Goal: Task Accomplishment & Management: Use online tool/utility

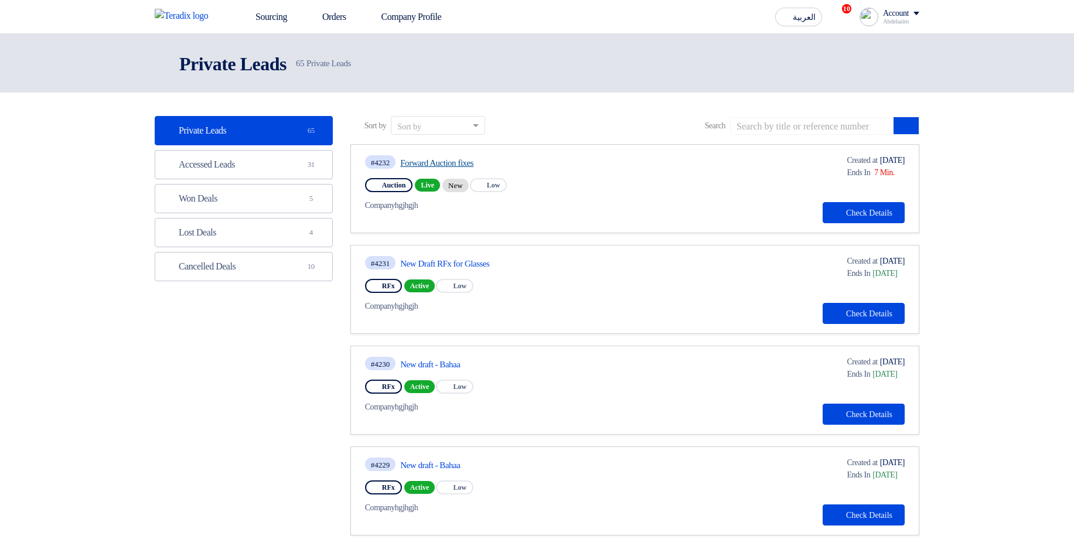
click at [483, 158] on link "Forward Auction fixes" at bounding box center [510, 163] width 220 height 11
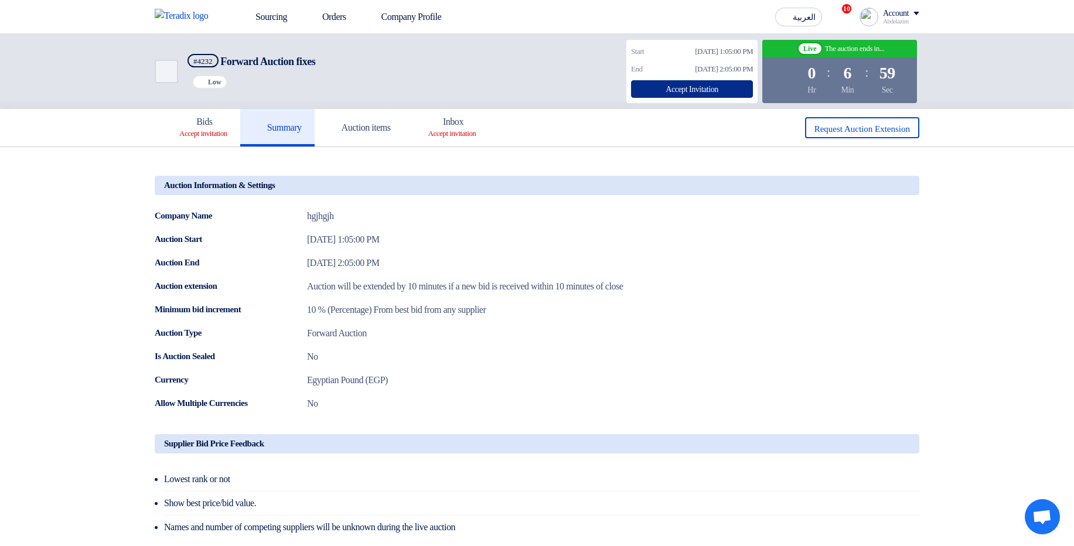
click at [724, 83] on div "Accept Invitation" at bounding box center [692, 89] width 122 height 18
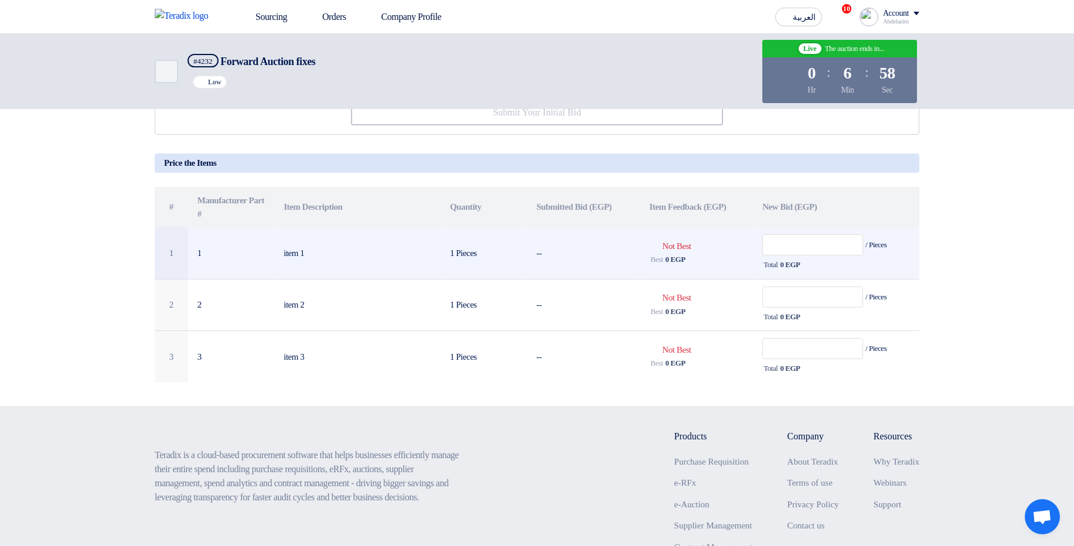
scroll to position [141, 0]
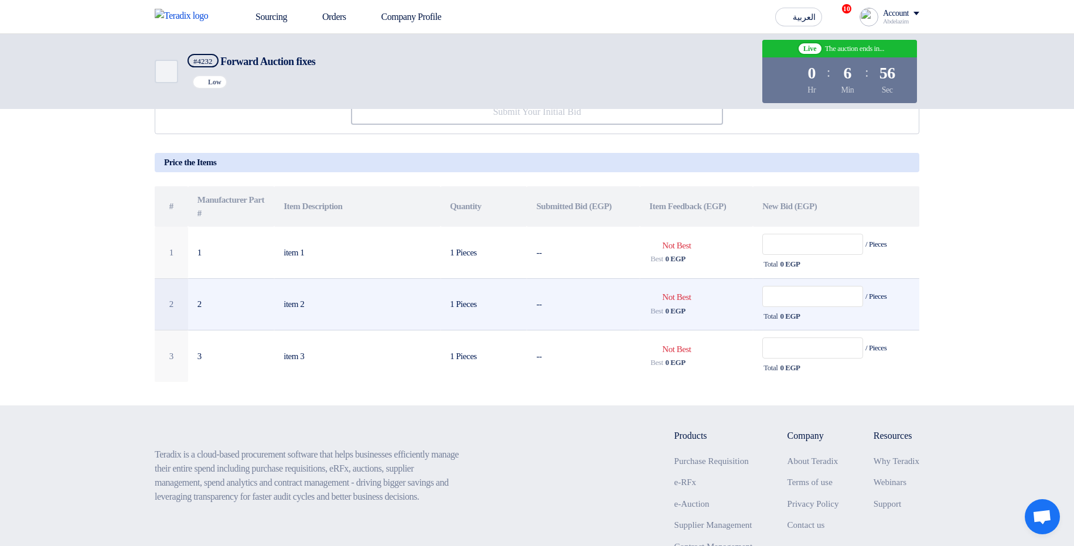
click at [792, 322] on span "0 EGP" at bounding box center [790, 317] width 20 height 12
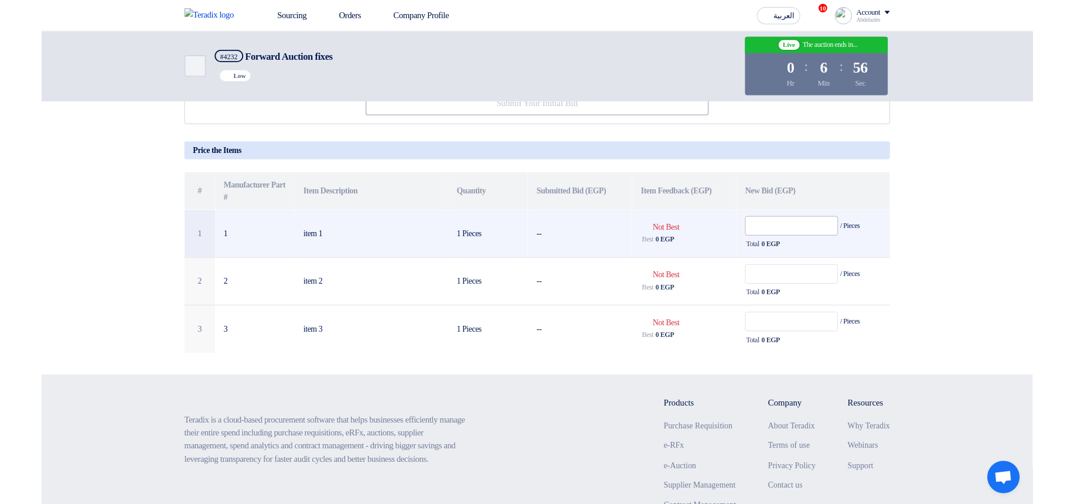
scroll to position [70, 0]
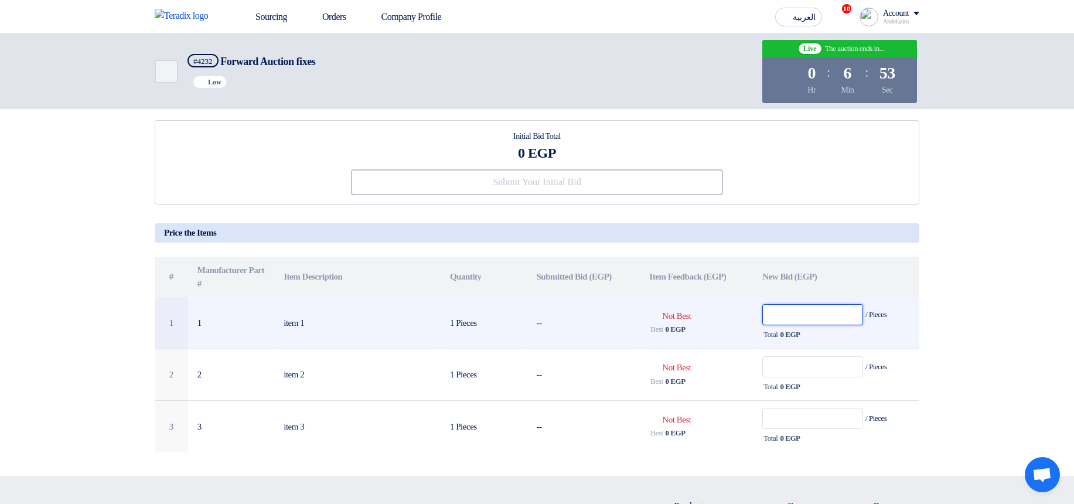
click at [787, 316] on input "text" at bounding box center [812, 314] width 101 height 21
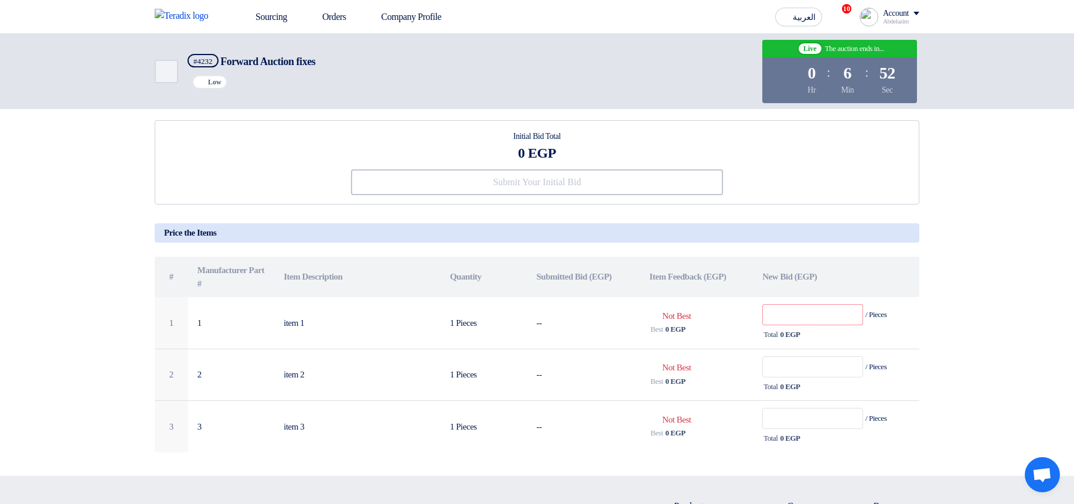
click at [949, 315] on section "Initial Bid Total 0 EGP Submit Your Initial Bid # 1 2" at bounding box center [537, 277] width 1074 height 398
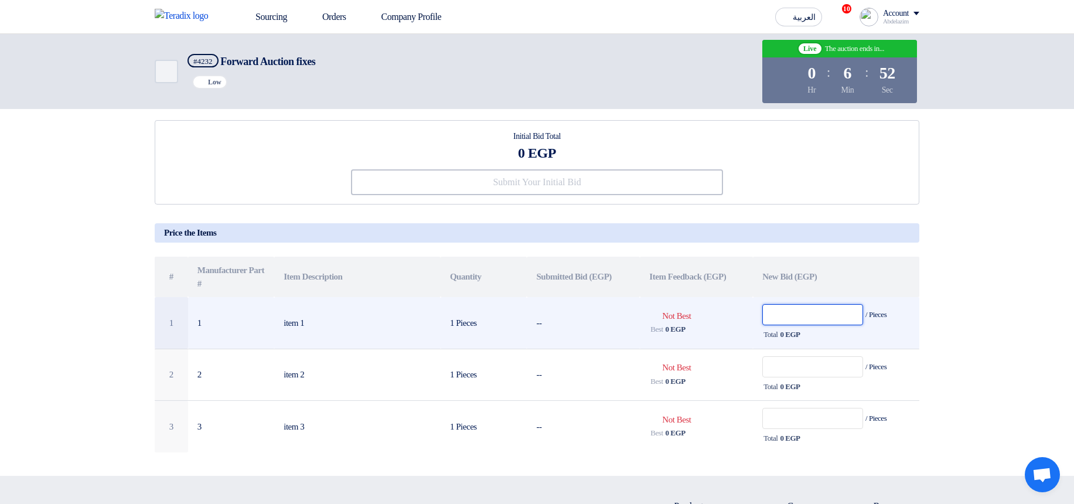
click at [801, 319] on input "text" at bounding box center [812, 314] width 101 height 21
type input "90,000"
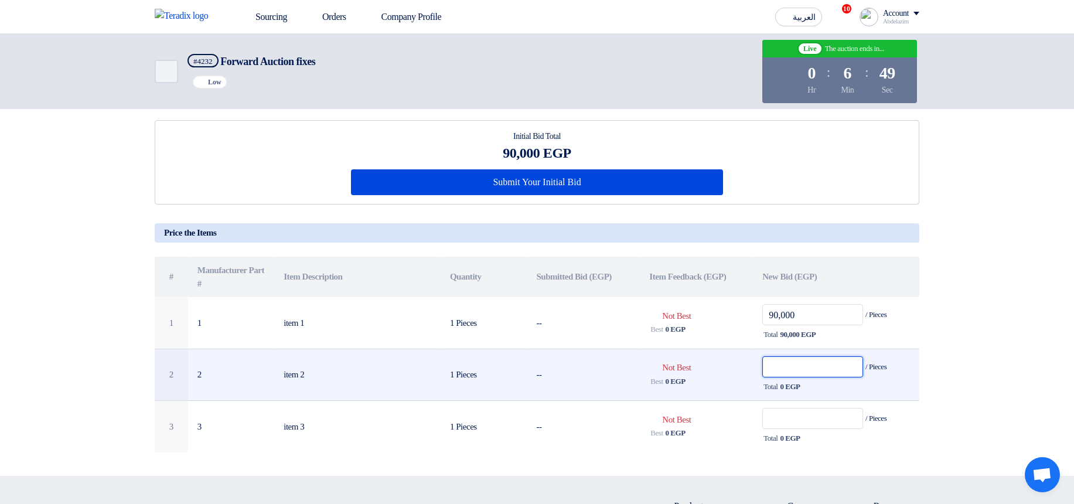
click at [813, 374] on input "text" at bounding box center [812, 366] width 101 height 21
type input "70,000"
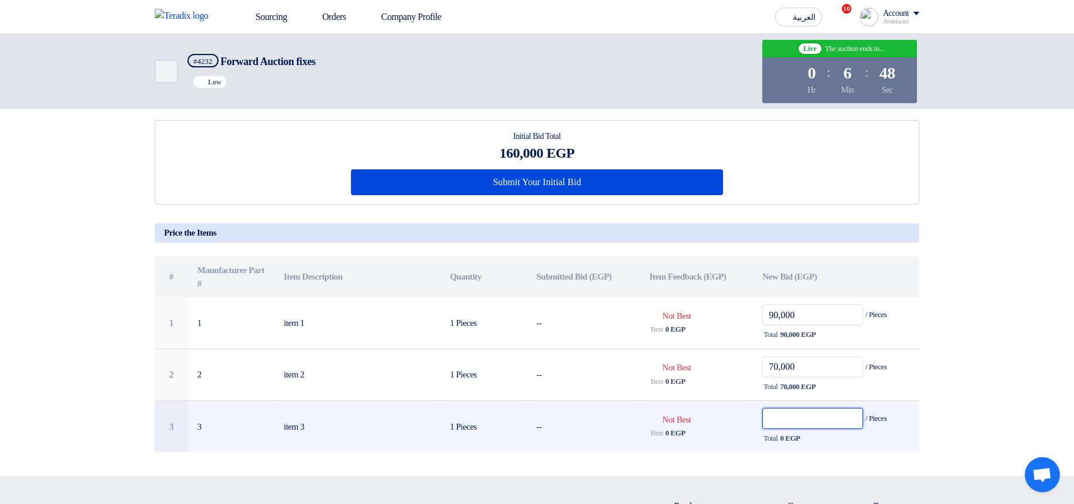
click at [812, 417] on input "text" at bounding box center [812, 418] width 101 height 21
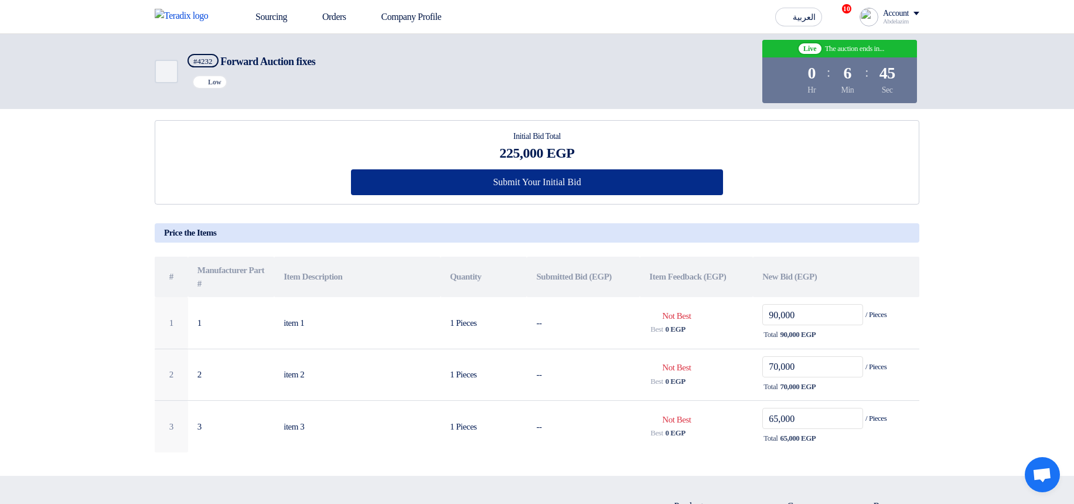
click at [694, 189] on button "Submit Your Initial Bid" at bounding box center [537, 182] width 373 height 26
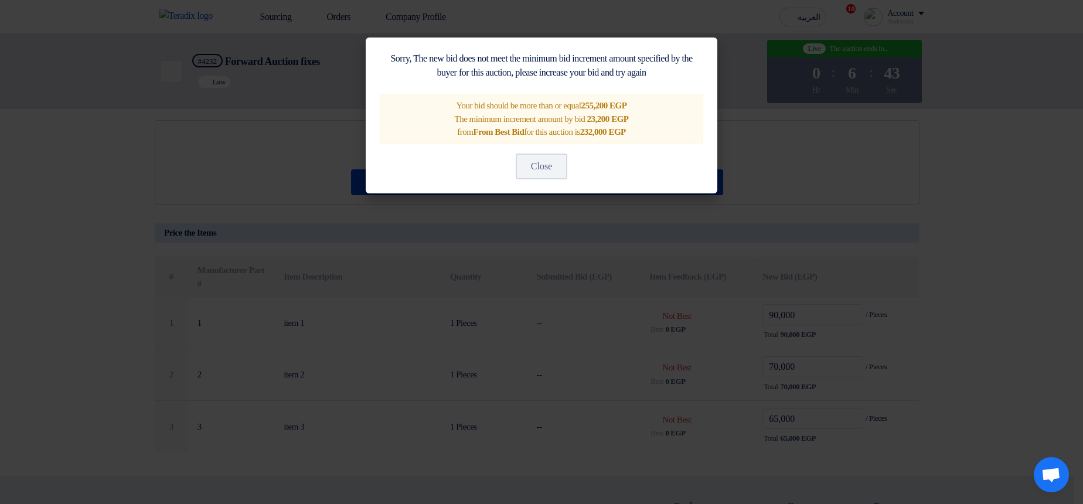
click at [679, 244] on modal-container "Sorry, The new bid does not meet the minimum bid increment amount specified by …" at bounding box center [541, 252] width 1083 height 504
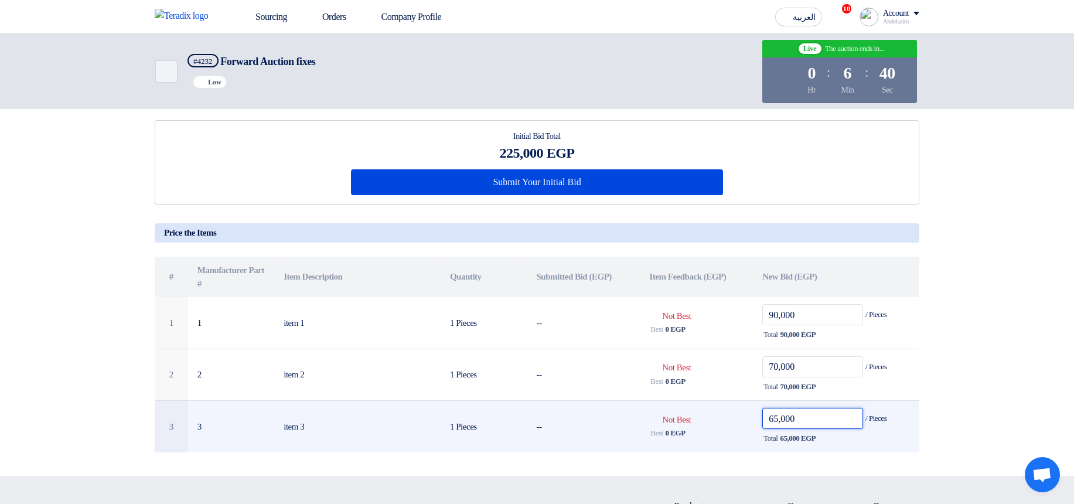
drag, startPoint x: 780, startPoint y: 423, endPoint x: 753, endPoint y: 419, distance: 27.8
click at [753, 419] on td "65,000 / Pieces Total 65,000 EGP" at bounding box center [836, 427] width 166 height 52
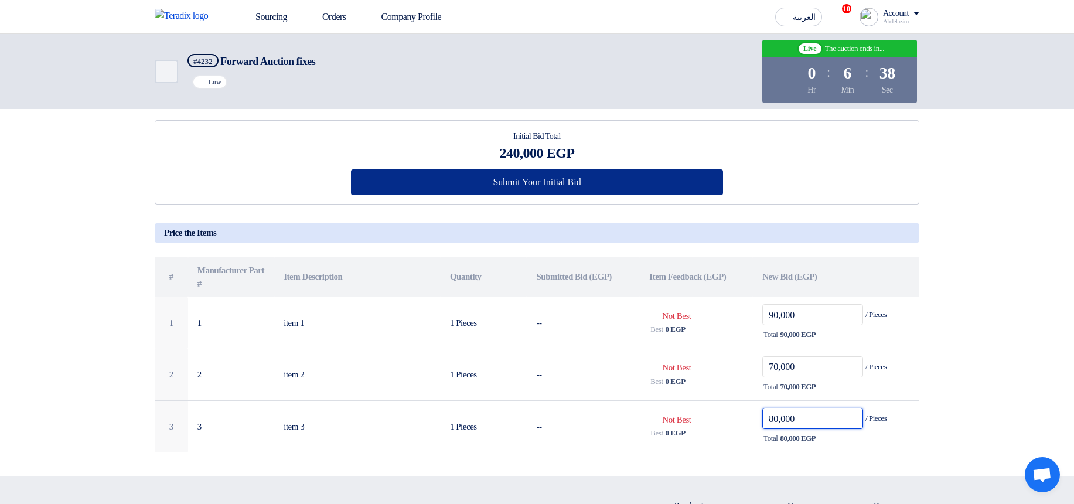
type input "80,000"
click at [680, 192] on button "Submit Your Initial Bid" at bounding box center [537, 182] width 373 height 26
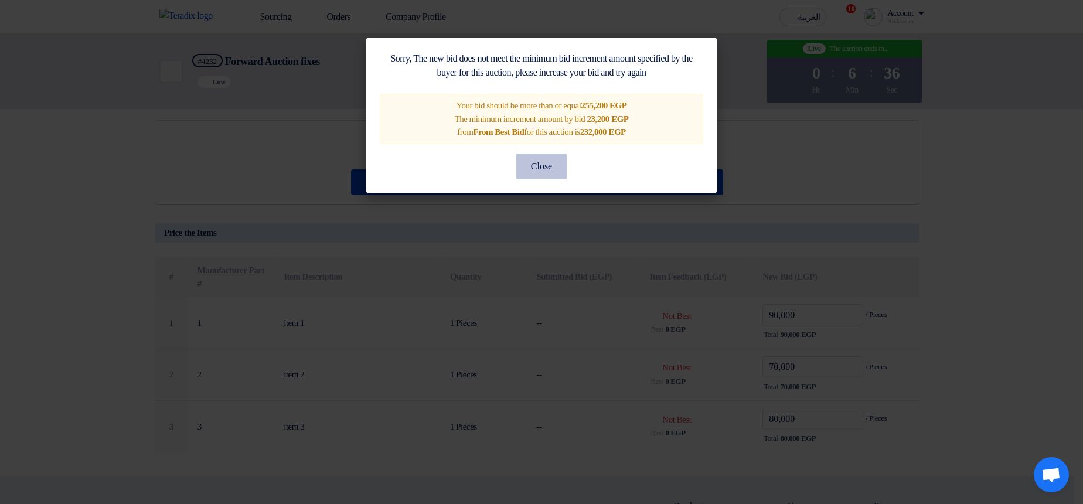
click at [545, 166] on button "Close" at bounding box center [542, 167] width 52 height 26
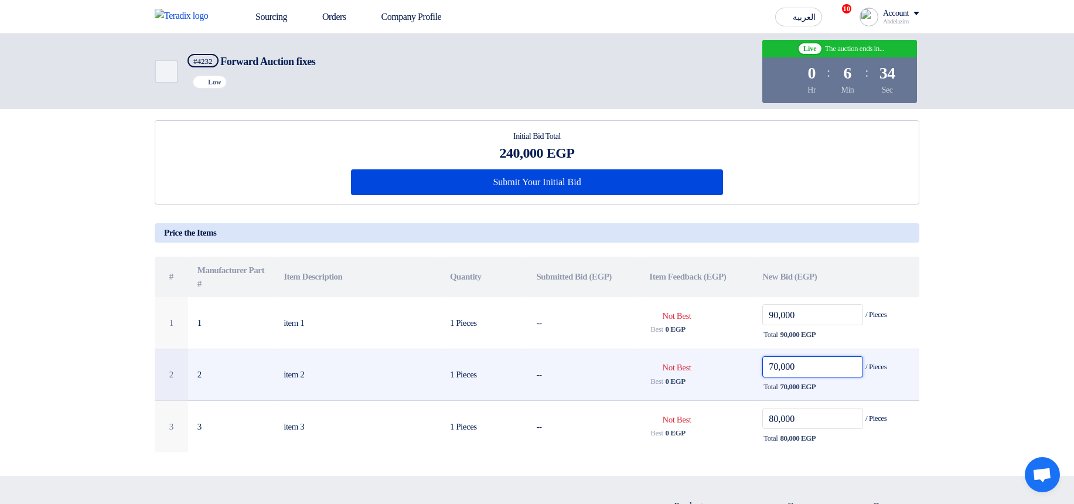
drag, startPoint x: 779, startPoint y: 369, endPoint x: 749, endPoint y: 366, distance: 30.7
click at [749, 366] on tr "2 2 item 2 1 Pieces -- Bids submitted Not Best Best 0 EGP 70,000 / Pieces Total" at bounding box center [537, 375] width 765 height 52
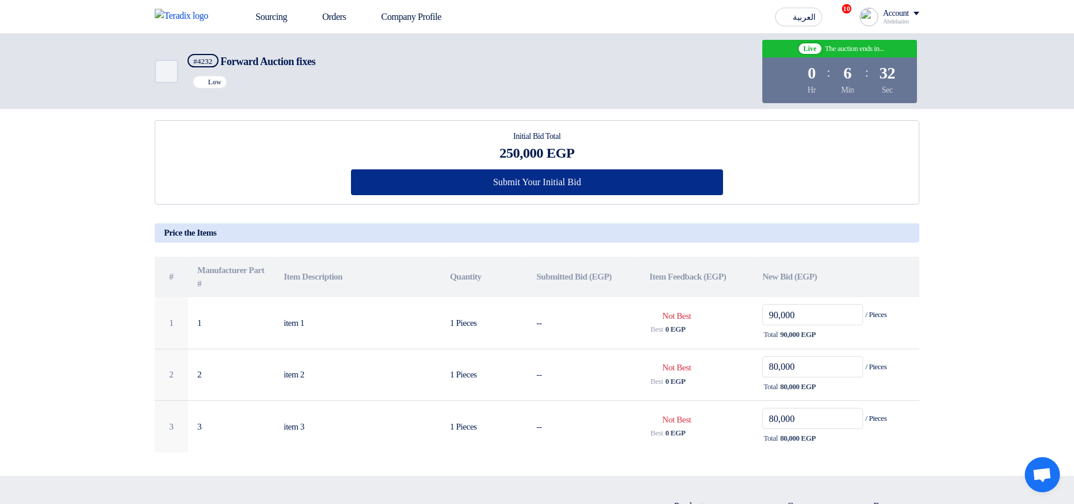
click at [635, 186] on button "Submit Your Initial Bid" at bounding box center [537, 182] width 373 height 26
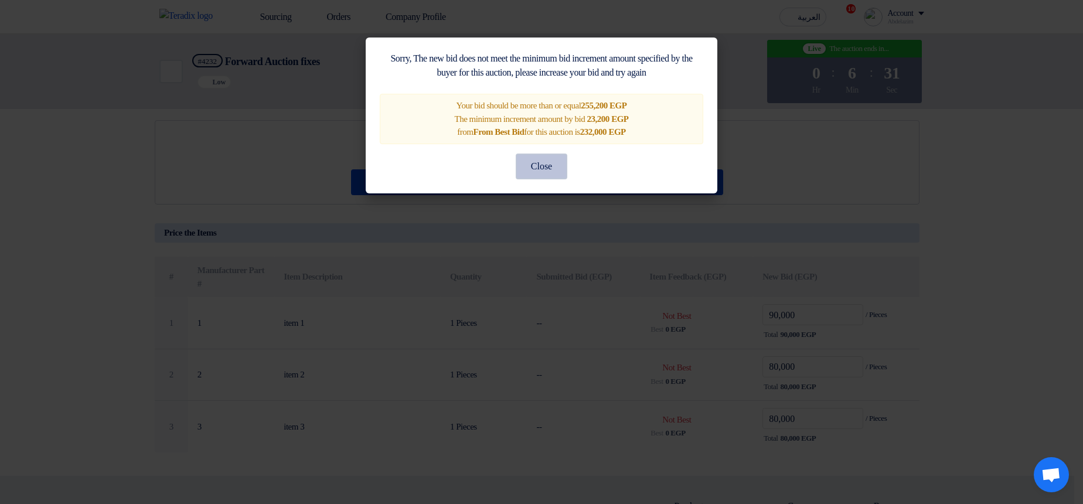
click at [553, 167] on button "Close" at bounding box center [542, 167] width 52 height 26
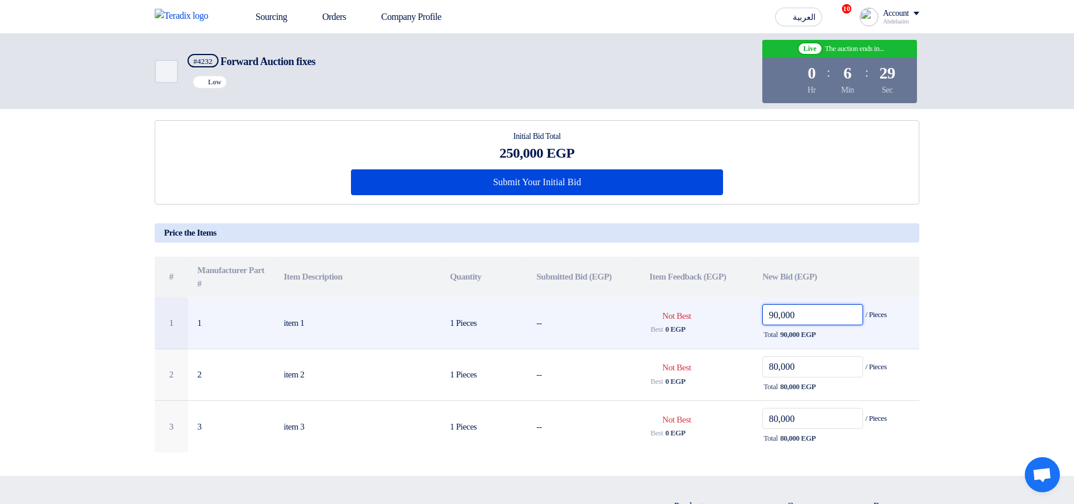
drag, startPoint x: 782, startPoint y: 316, endPoint x: 751, endPoint y: 316, distance: 31.1
click at [751, 316] on tr "1 1 item 1 1 Pieces -- Bids submitted Not Best Best 0 EGP 90,000 / Pieces Total" at bounding box center [537, 323] width 765 height 52
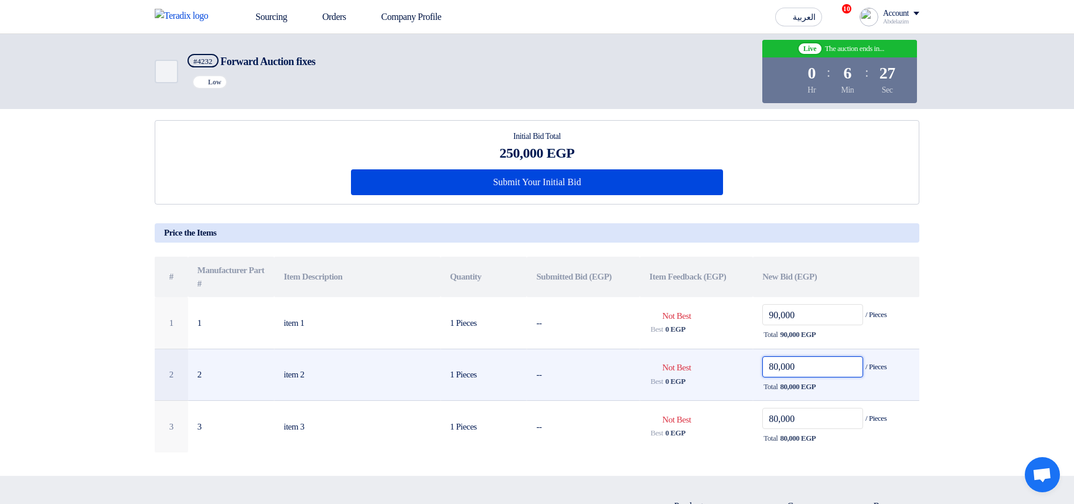
drag, startPoint x: 773, startPoint y: 369, endPoint x: 779, endPoint y: 369, distance: 6.4
click at [779, 369] on input "80,000" at bounding box center [812, 366] width 101 height 21
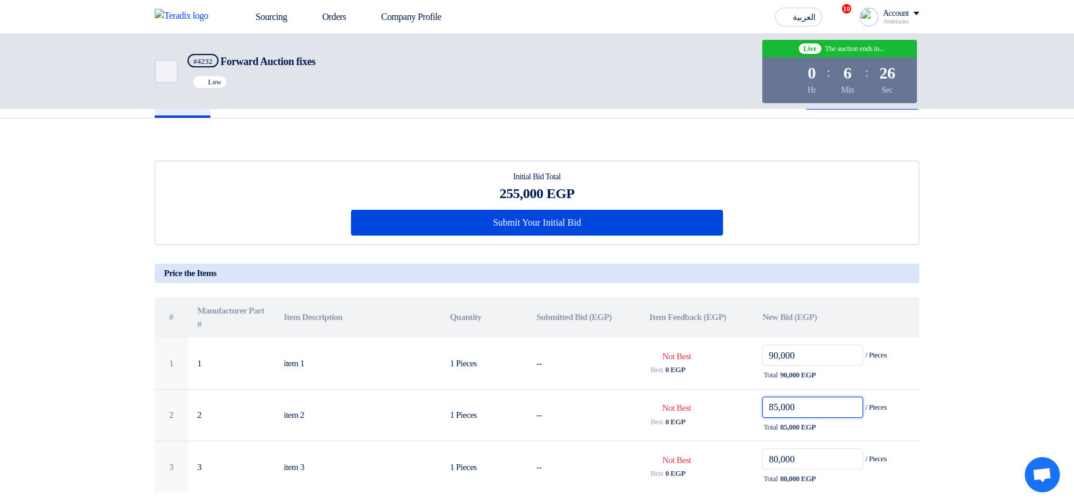
scroll to position [0, 0]
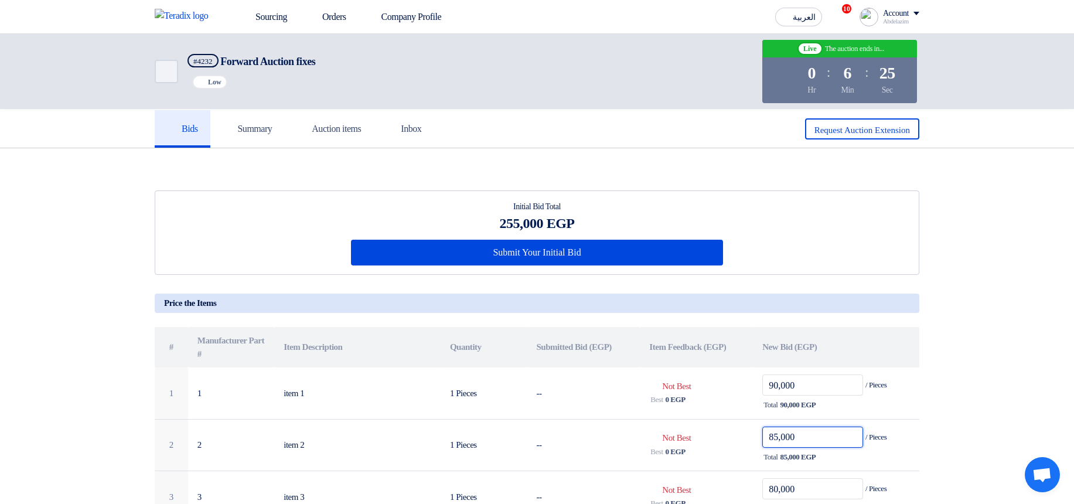
type input "85,000"
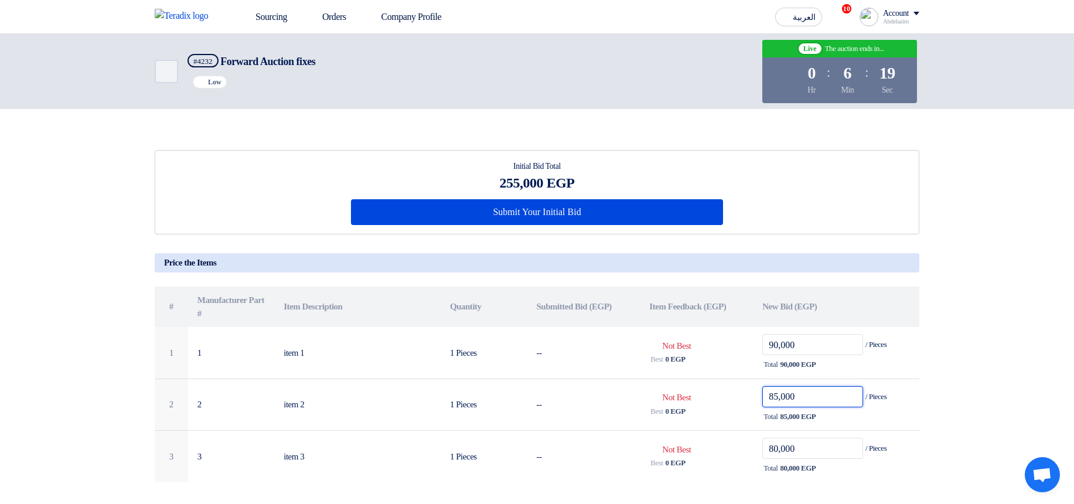
scroll to position [70, 0]
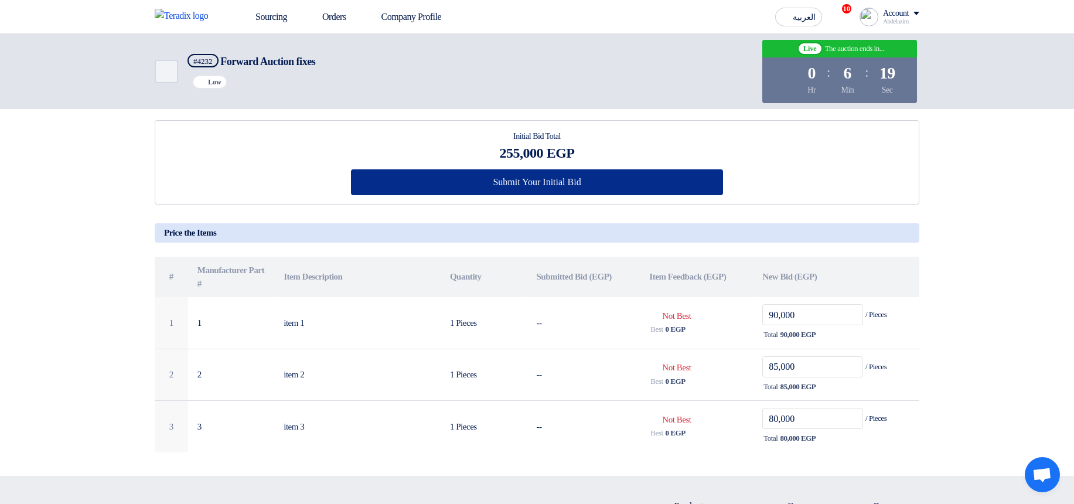
click at [700, 183] on button "Submit Your Initial Bid" at bounding box center [537, 182] width 373 height 26
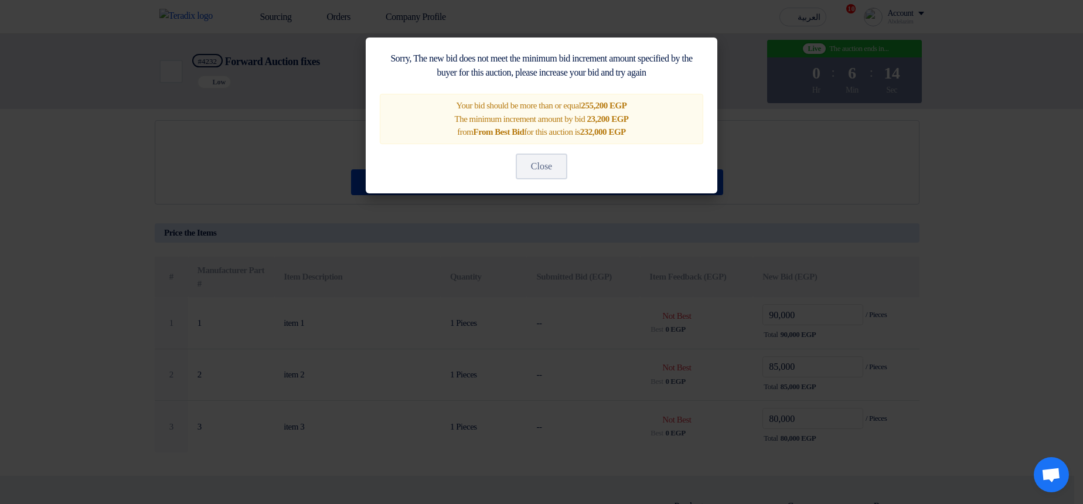
click at [834, 204] on modal-container "Sorry, The new bid does not meet the minimum bid increment amount specified by …" at bounding box center [541, 252] width 1083 height 504
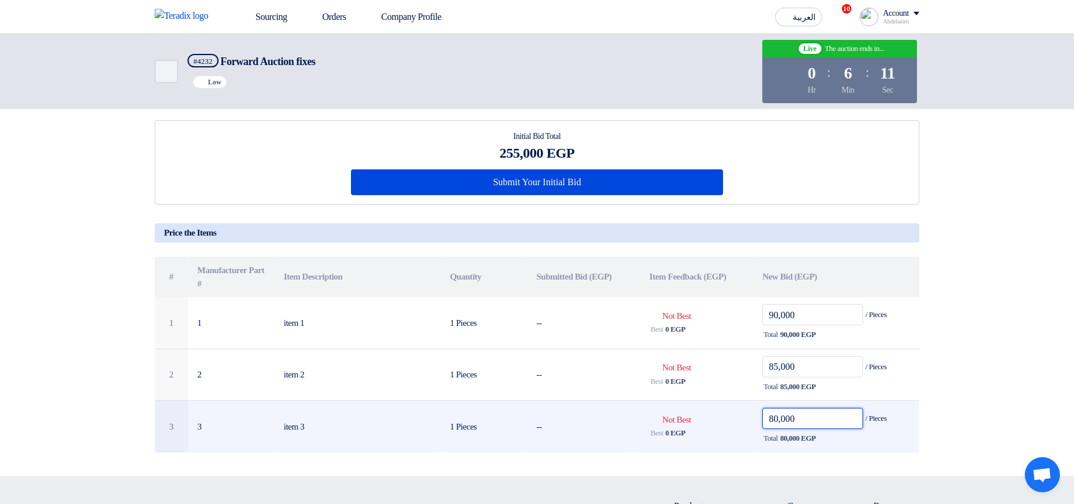
drag, startPoint x: 773, startPoint y: 422, endPoint x: 762, endPoint y: 422, distance: 10.6
click at [762, 422] on input "80,000" at bounding box center [812, 418] width 101 height 21
drag, startPoint x: 779, startPoint y: 421, endPoint x: 729, endPoint y: 417, distance: 50.0
click at [729, 417] on tr "3 3 item 3 1 Pieces -- Bids submitted Not Best Best 0 EGP 90,000 / Pieces Total" at bounding box center [537, 427] width 765 height 52
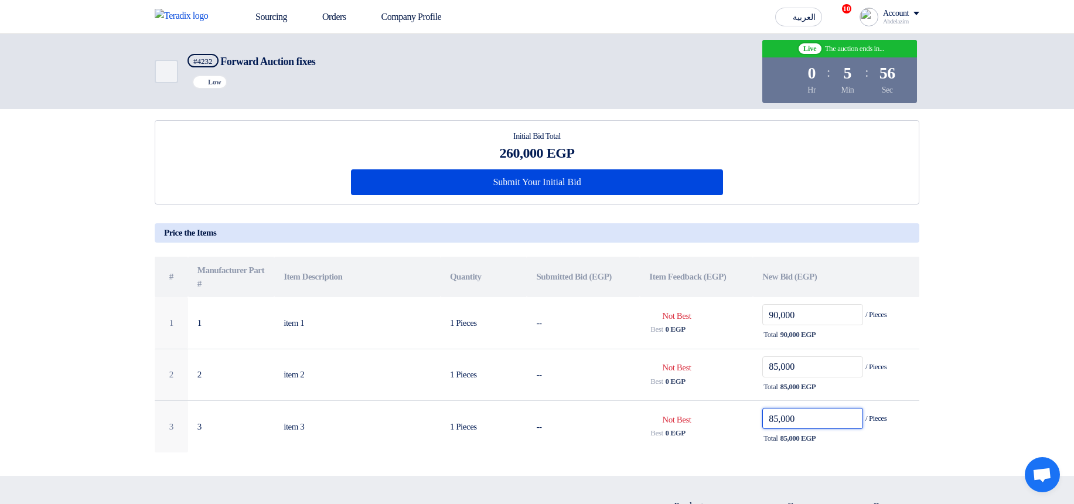
type input "85,000"
click at [942, 235] on section "Initial Bid Total 260,000 EGP Submit Your Initial Bid" at bounding box center [537, 277] width 1074 height 398
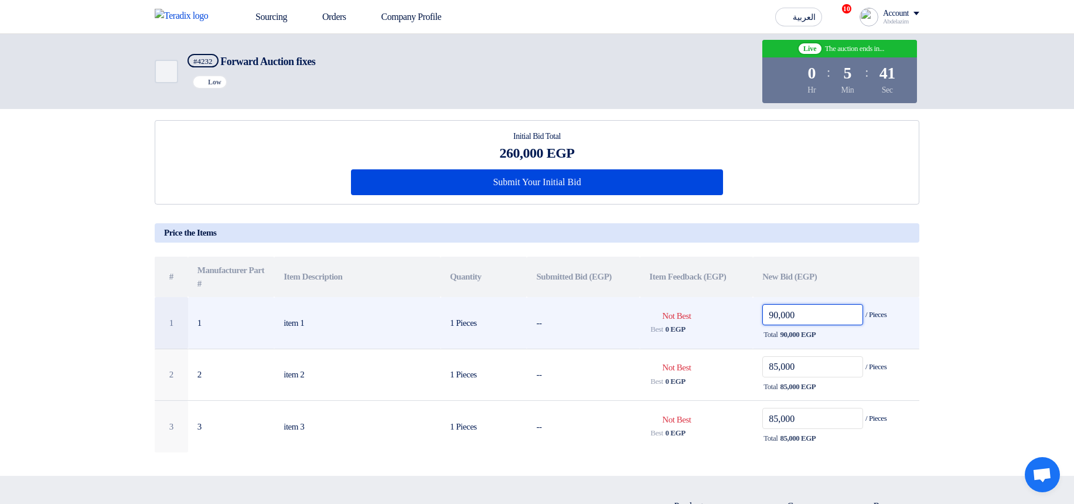
click at [832, 324] on input "90,000" at bounding box center [812, 314] width 101 height 21
click at [824, 320] on input "90,000" at bounding box center [812, 314] width 101 height 21
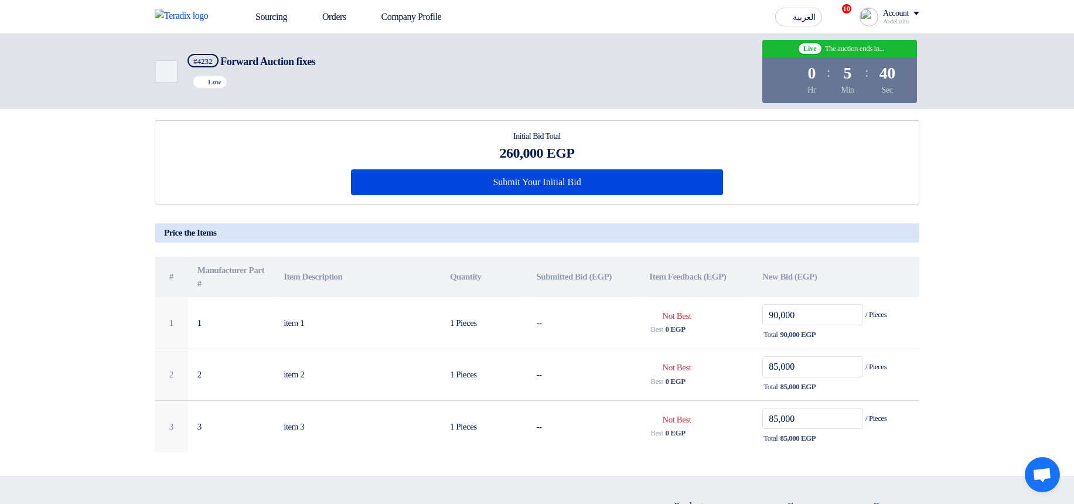
click at [1031, 288] on section "Initial Bid Total 260,000 EGP Submit Your Initial Bid" at bounding box center [537, 277] width 1074 height 398
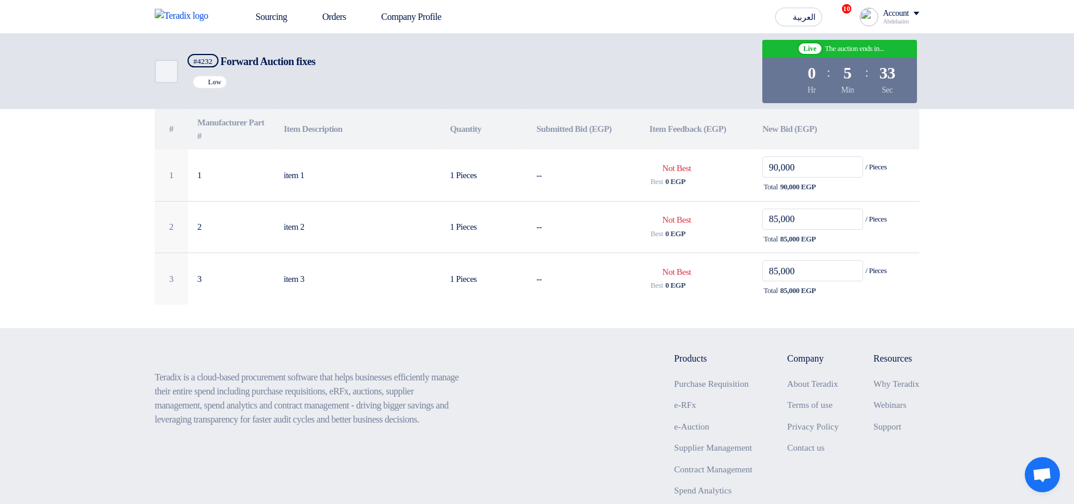
scroll to position [99, 0]
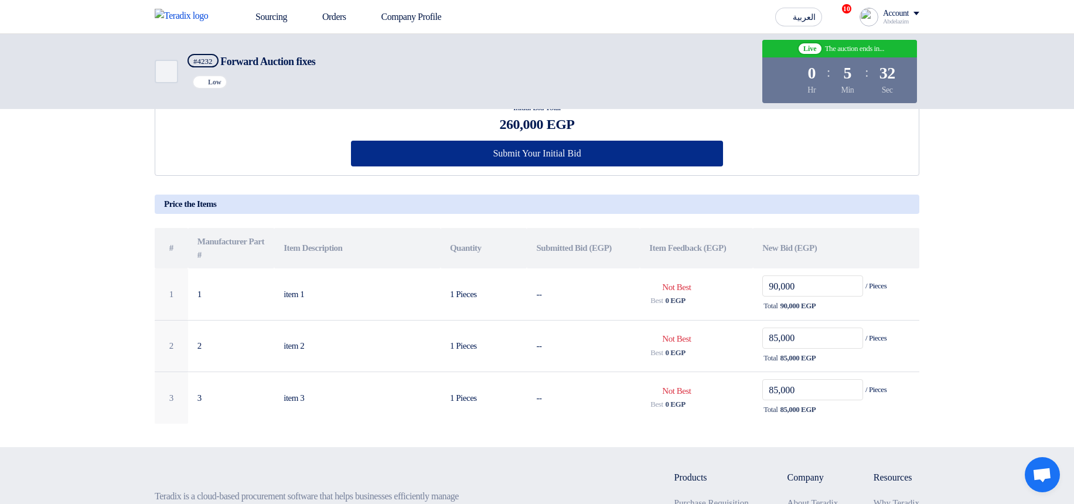
click at [636, 150] on button "Submit Your Initial Bid" at bounding box center [537, 154] width 373 height 26
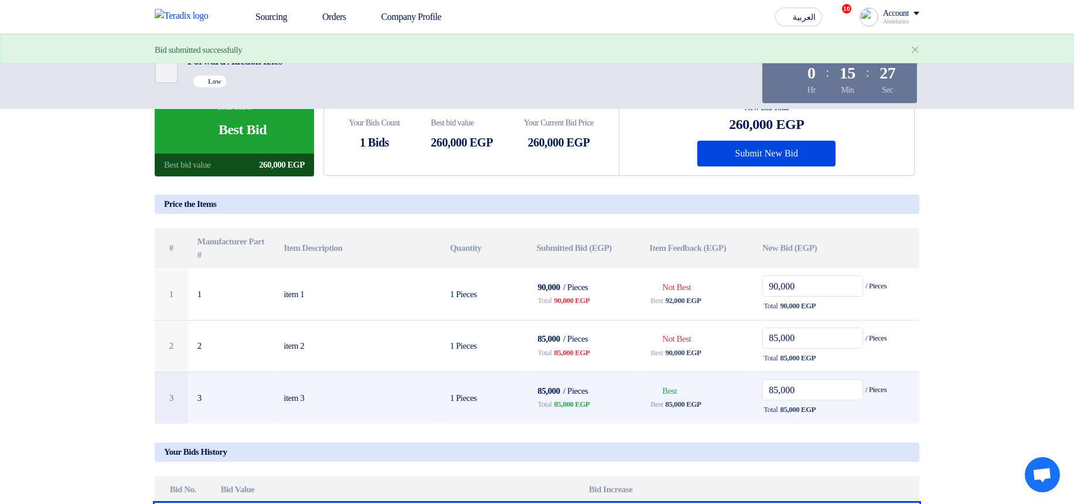
click at [671, 399] on td "Bids submitted Best Best 85,000 EGP" at bounding box center [696, 398] width 113 height 52
click at [679, 408] on span "85,000 EGP" at bounding box center [684, 404] width 36 height 12
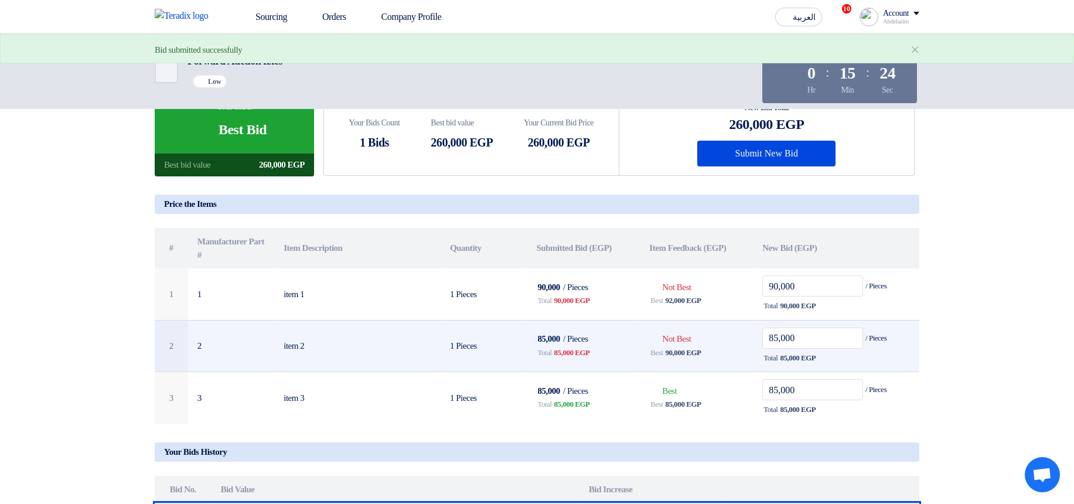
click at [678, 356] on span "90,000 EGP" at bounding box center [684, 353] width 36 height 12
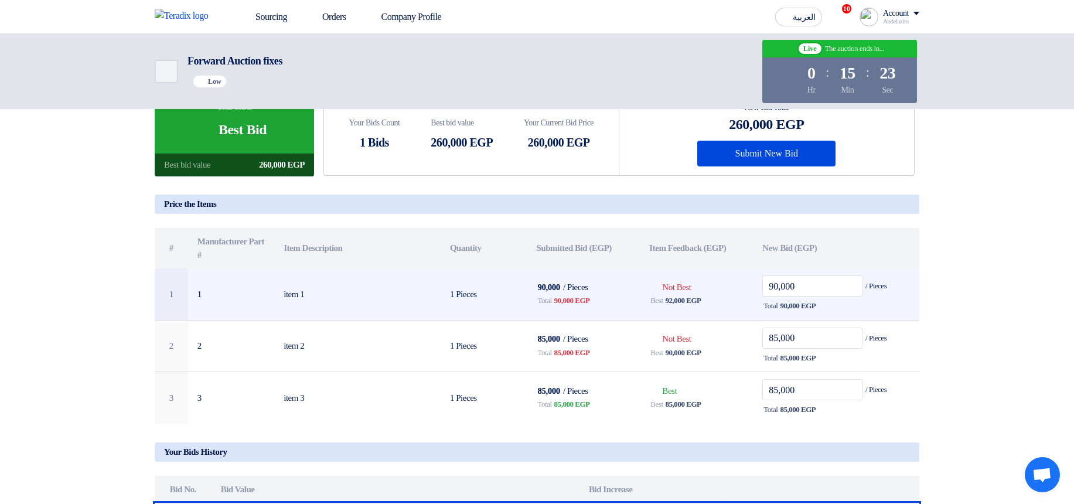
click at [680, 305] on span "92,000 EGP" at bounding box center [684, 301] width 36 height 12
click at [680, 304] on span "92,000 EGP" at bounding box center [684, 301] width 36 height 12
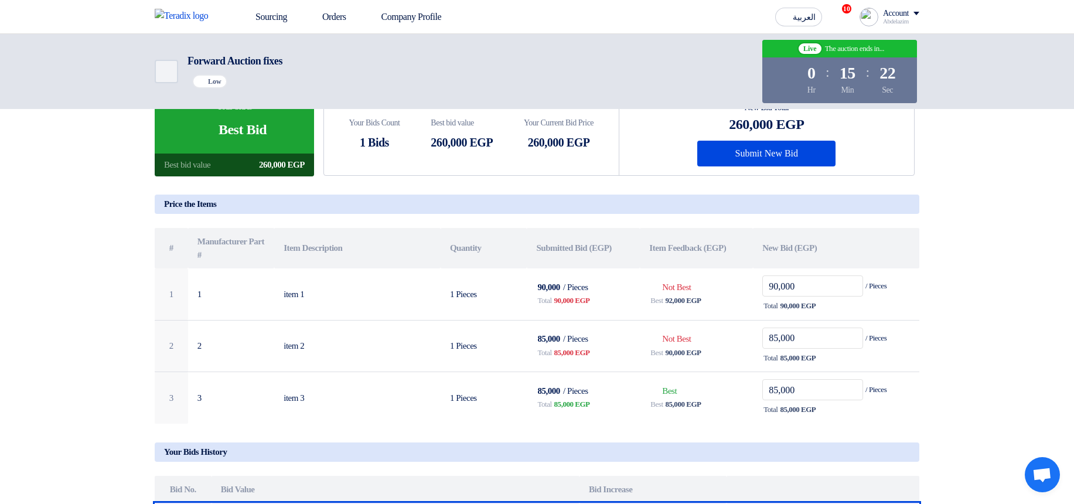
click at [1046, 299] on section "Your bid is Bids submitted Best Bid Best bid value 260,000 EGP Your Bids Count …" at bounding box center [537, 303] width 1074 height 509
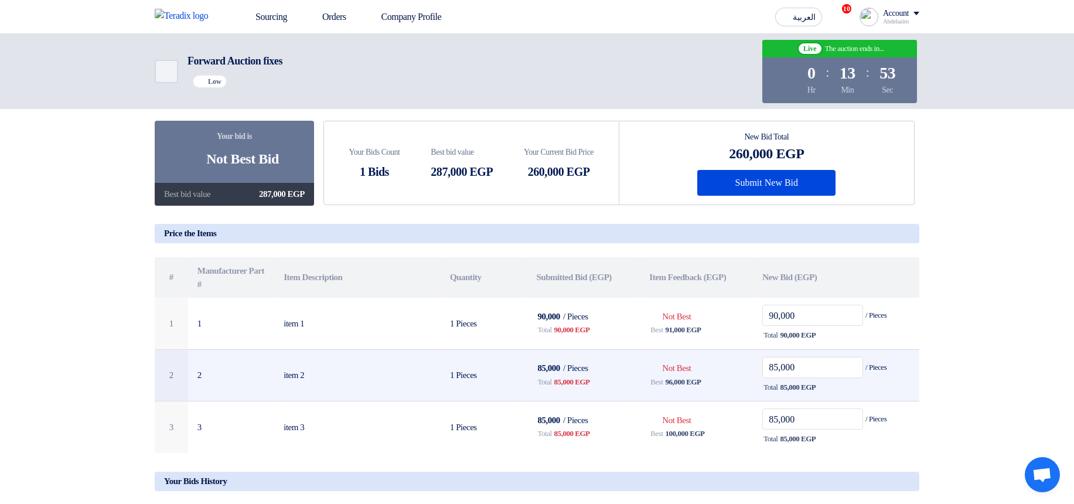
scroll to position [70, 0]
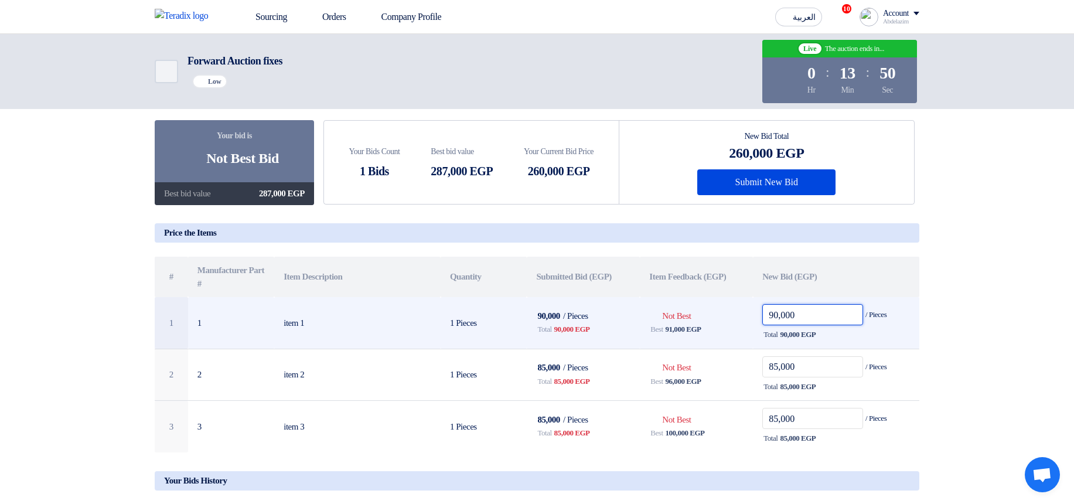
click at [780, 319] on input "90,000" at bounding box center [812, 314] width 101 height 21
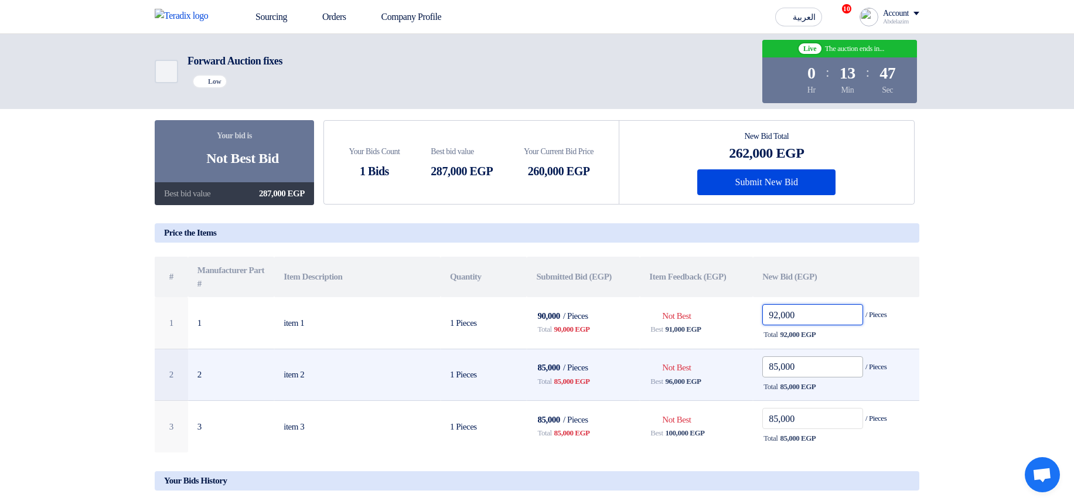
type input "92,000"
drag, startPoint x: 781, startPoint y: 366, endPoint x: 762, endPoint y: 366, distance: 18.8
click at [762, 366] on input "85,000" at bounding box center [812, 366] width 101 height 21
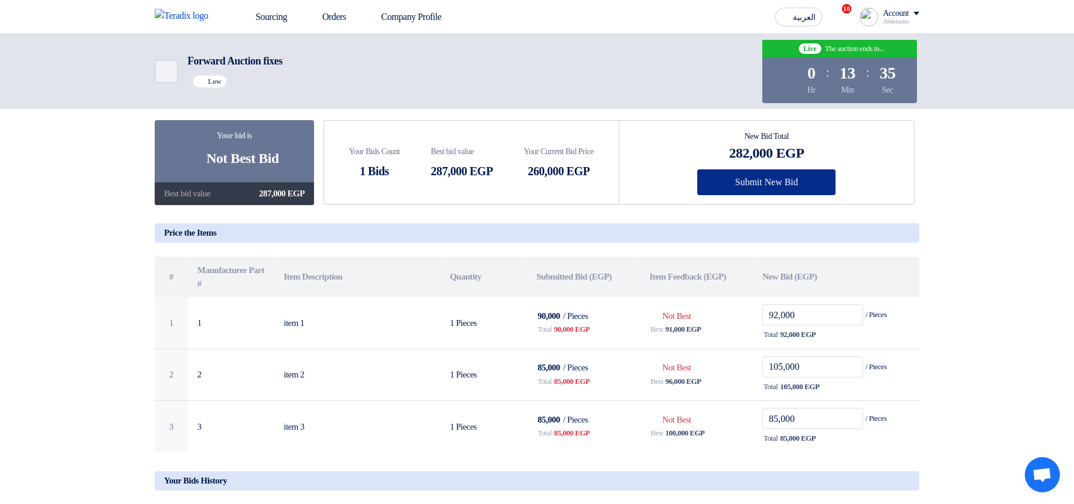
click at [763, 179] on button "Submit New Bid" at bounding box center [766, 182] width 138 height 26
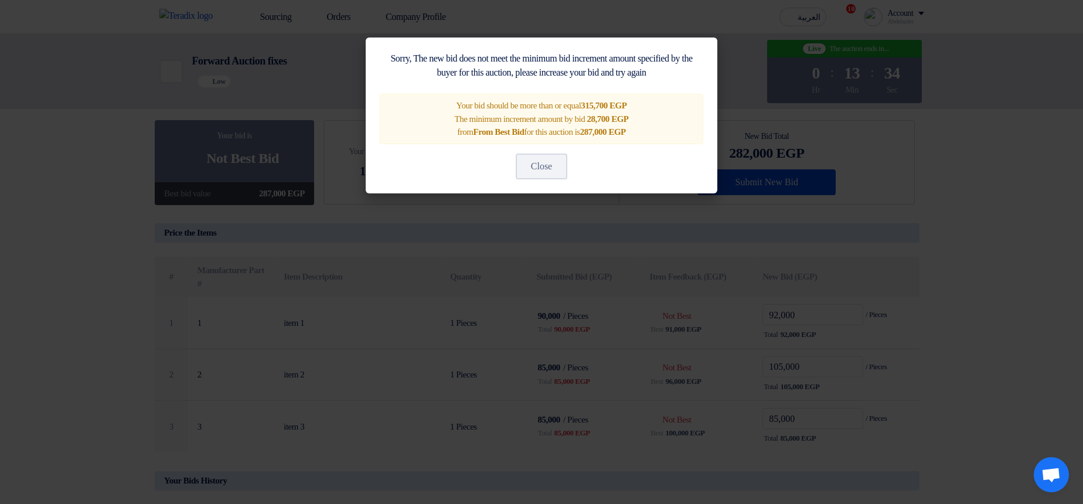
click at [927, 194] on modal-container "Sorry, The new bid does not meet the minimum bid increment amount specified by …" at bounding box center [541, 252] width 1083 height 504
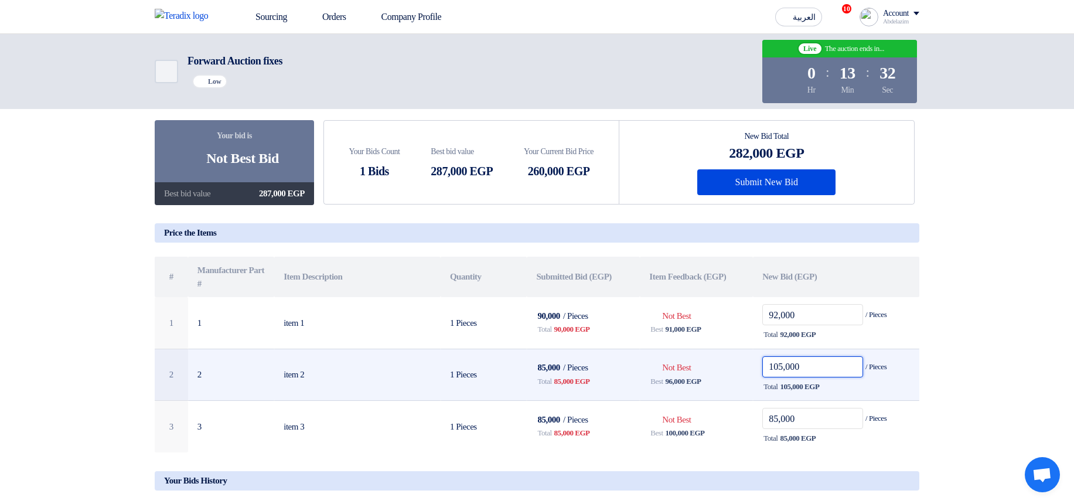
click at [775, 368] on input "105,000" at bounding box center [812, 366] width 101 height 21
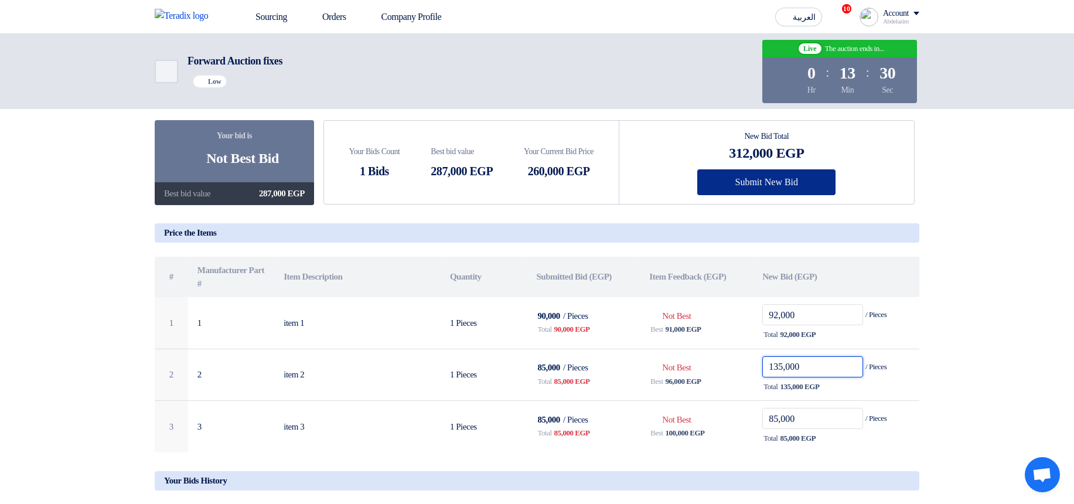
type input "135,000"
click at [769, 187] on button "Submit New Bid" at bounding box center [766, 182] width 138 height 26
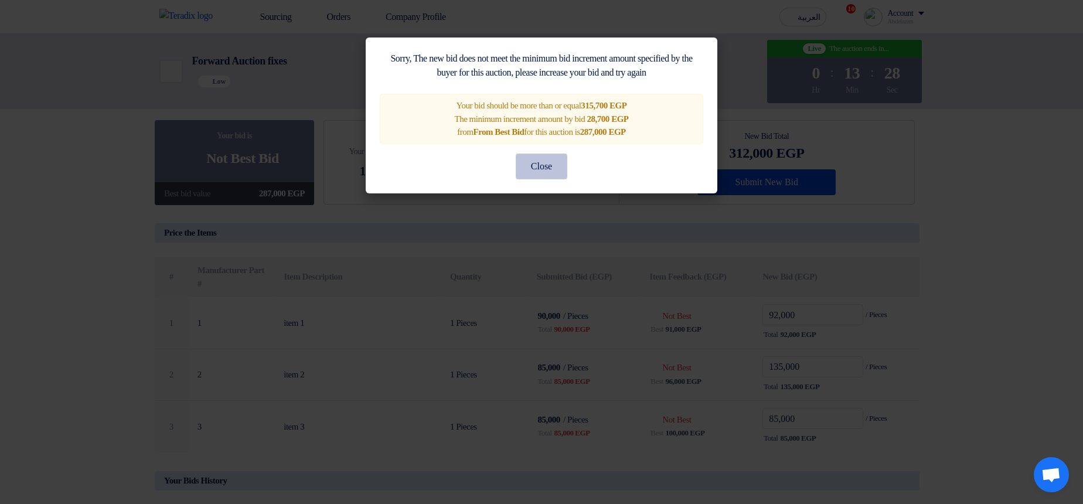
click at [543, 165] on button "Close" at bounding box center [542, 167] width 52 height 26
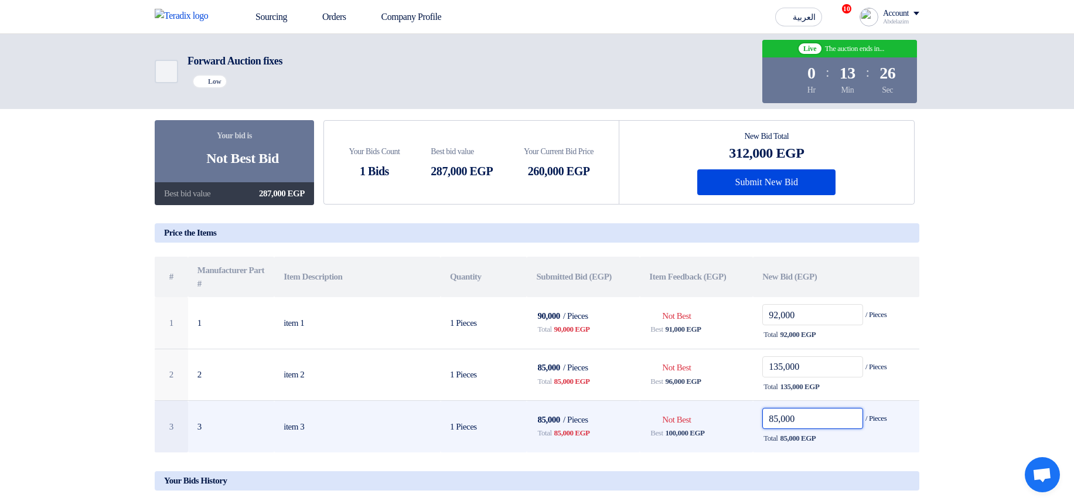
drag, startPoint x: 777, startPoint y: 422, endPoint x: 765, endPoint y: 421, distance: 11.9
click at [765, 421] on input "85,000" at bounding box center [812, 418] width 101 height 21
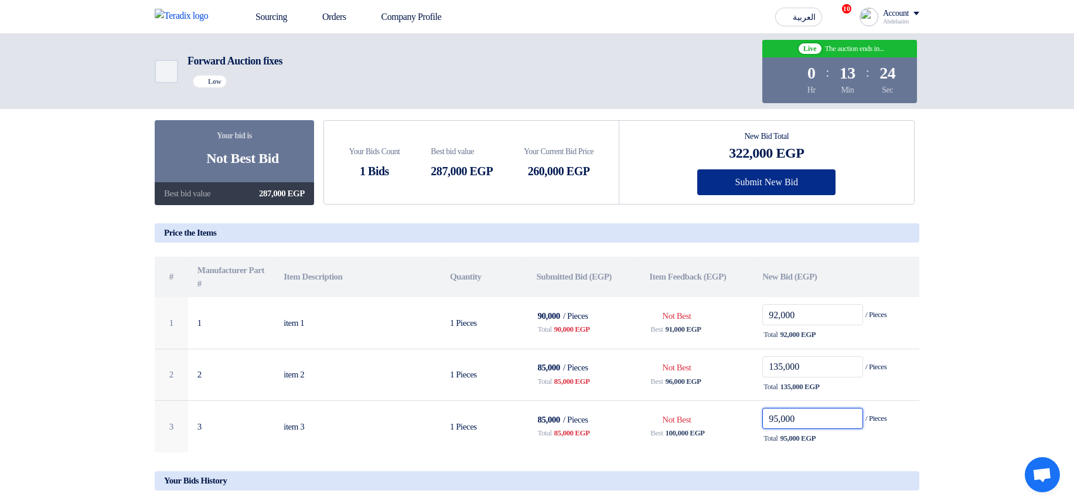
type input "95,000"
click at [778, 193] on button "Submit New Bid" at bounding box center [766, 182] width 138 height 26
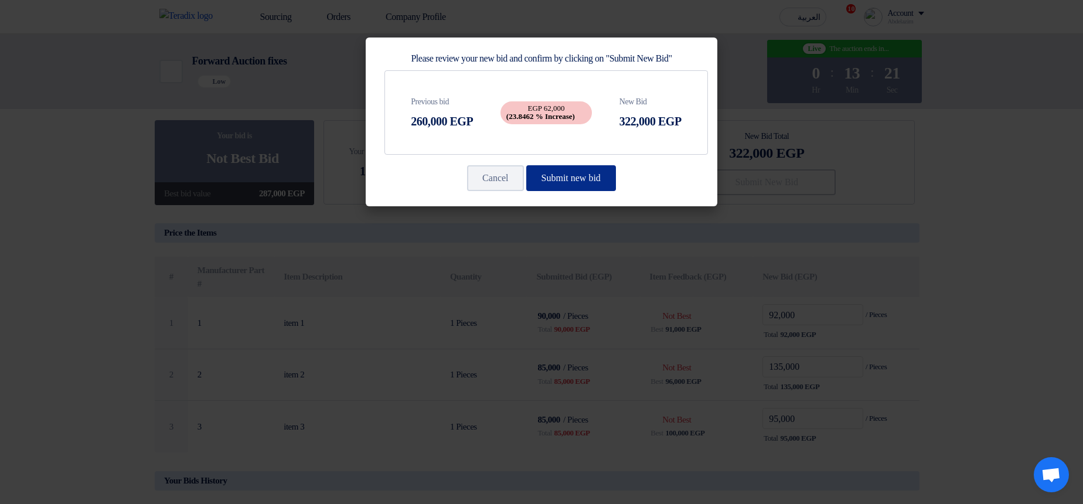
click at [586, 180] on button "Submit new bid" at bounding box center [571, 178] width 90 height 26
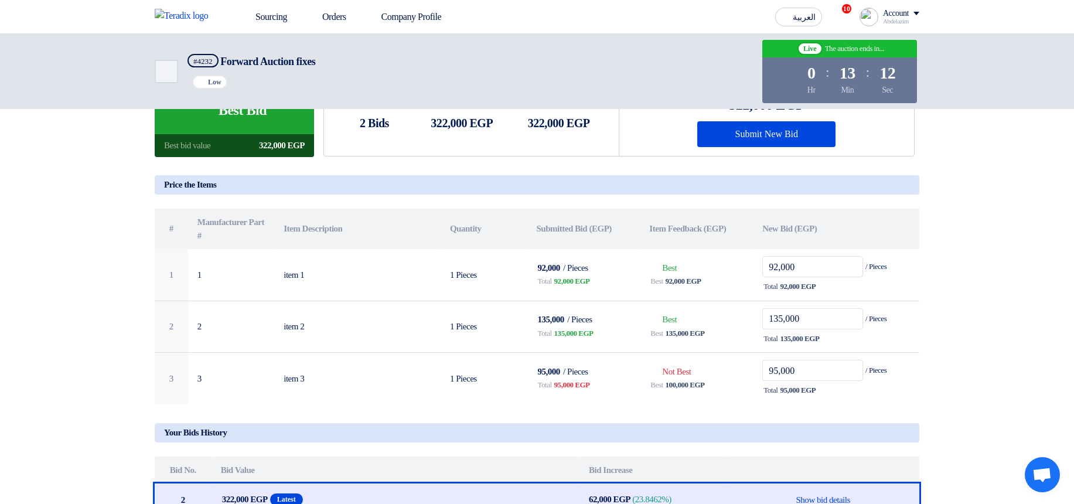
scroll to position [141, 0]
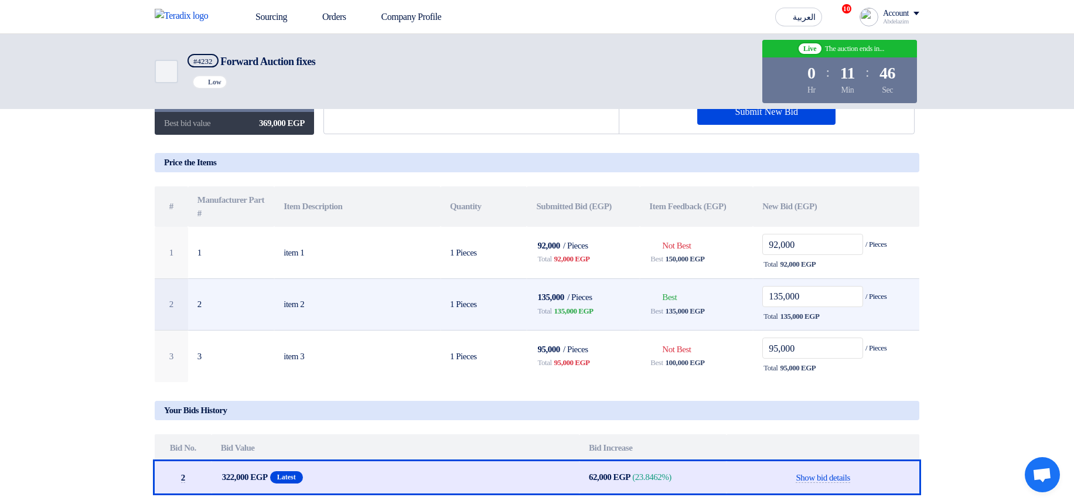
click at [566, 313] on span "135,000 EGP" at bounding box center [573, 311] width 39 height 12
click at [598, 318] on div "Total 135,000 EGP" at bounding box center [583, 311] width 94 height 14
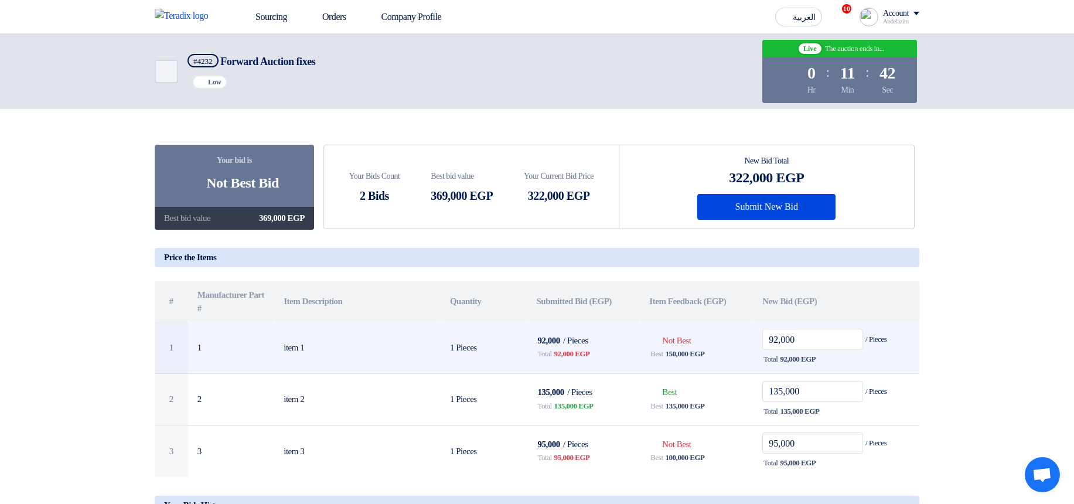
scroll to position [70, 0]
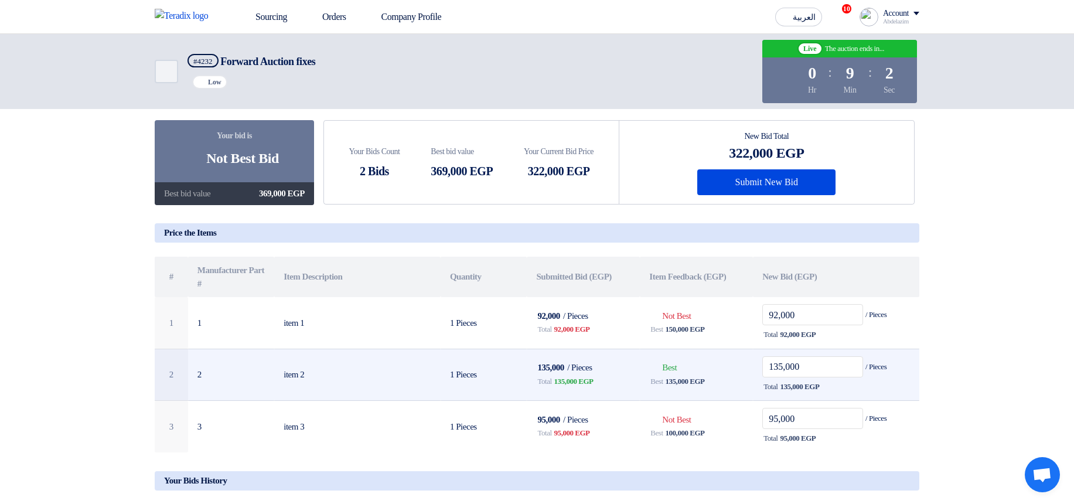
drag, startPoint x: 546, startPoint y: 383, endPoint x: 589, endPoint y: 383, distance: 42.8
click at [589, 383] on div "Total 135,000 EGP" at bounding box center [583, 381] width 94 height 14
click at [589, 383] on span "135,000 EGP" at bounding box center [573, 382] width 39 height 12
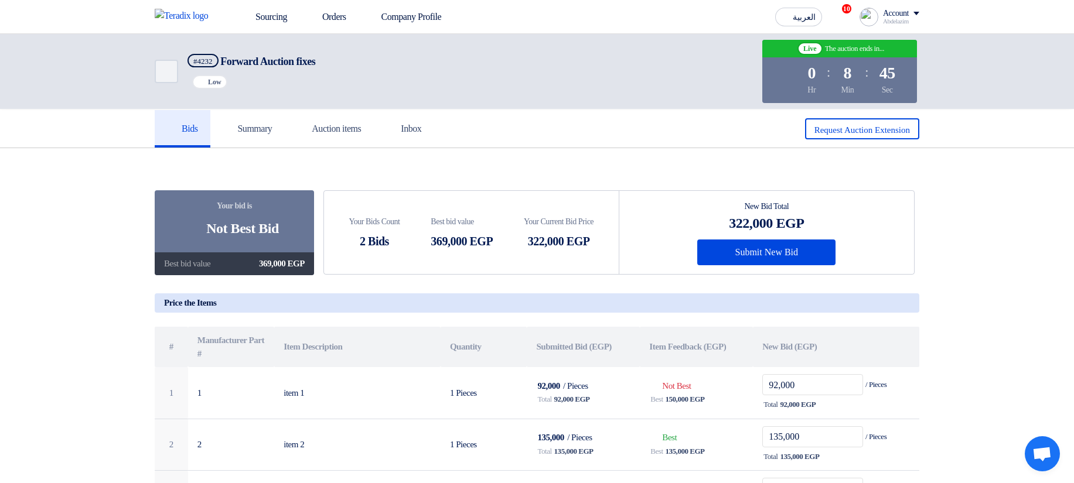
click at [1021, 302] on section "Your bid is Bids submitted Not Best Bid Best bid value 369,000 EGP Your Bids Co…" at bounding box center [537, 418] width 1074 height 541
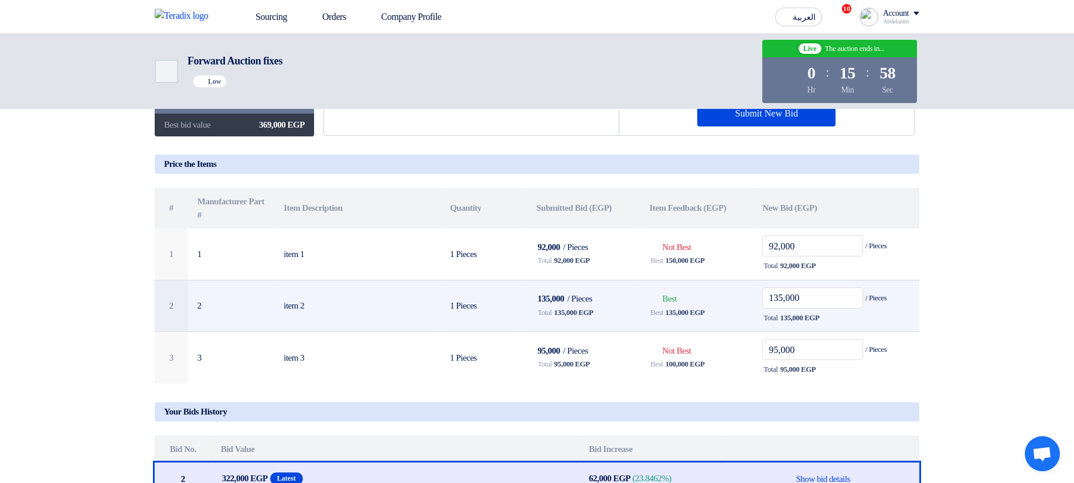
scroll to position [141, 0]
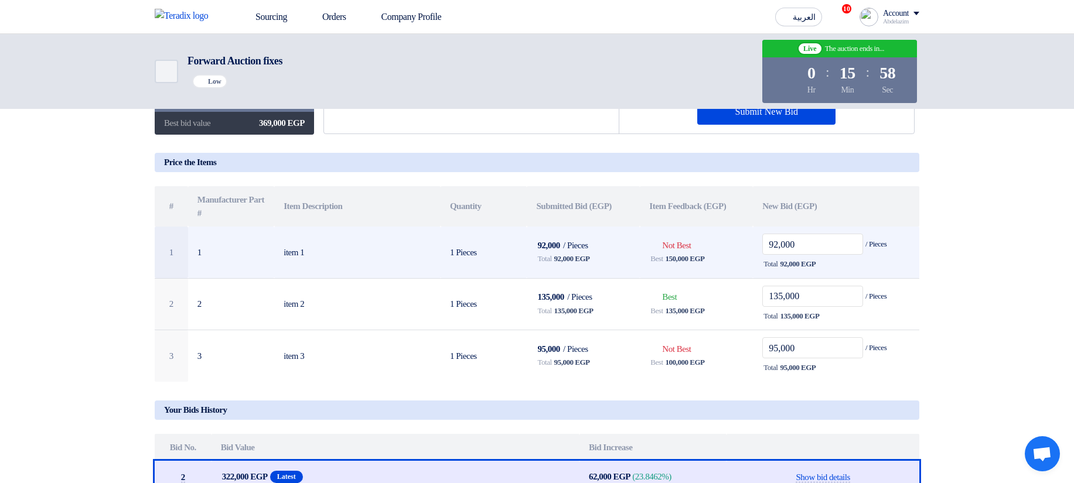
click at [677, 263] on span "150,000 EGP" at bounding box center [685, 259] width 39 height 12
drag, startPoint x: 677, startPoint y: 263, endPoint x: 696, endPoint y: 257, distance: 20.2
click at [696, 257] on span "150,000 EGP" at bounding box center [685, 259] width 39 height 12
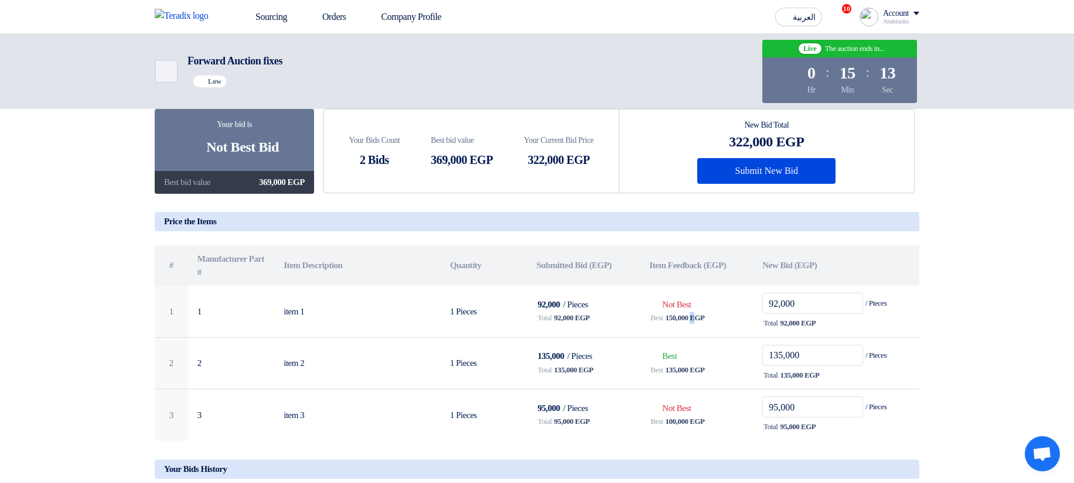
scroll to position [0, 0]
